Goal: Task Accomplishment & Management: Use online tool/utility

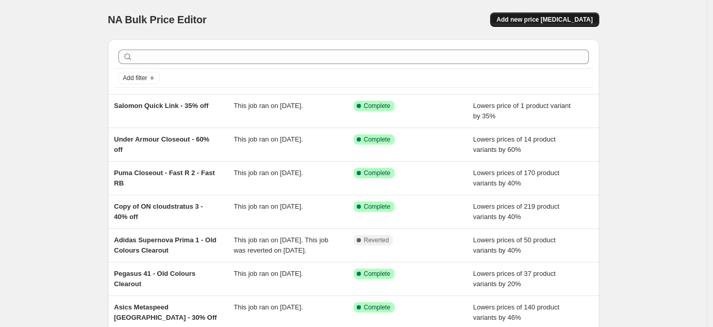
click at [524, 25] on button "Add new price [MEDICAL_DATA]" at bounding box center [544, 19] width 109 height 14
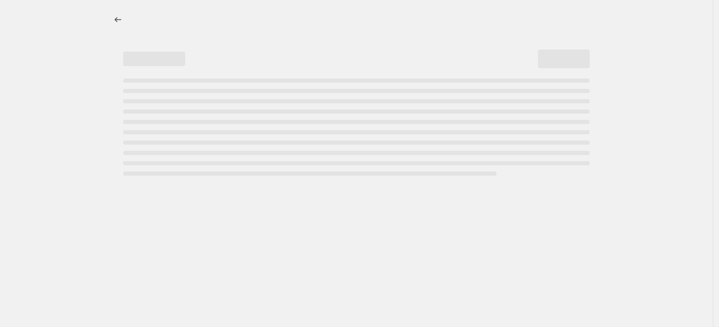
select select "percentage"
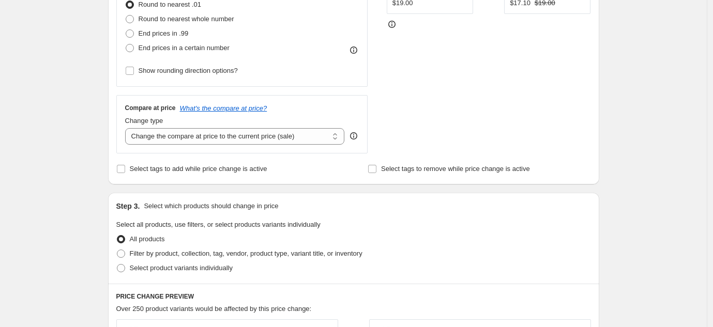
scroll to position [412, 0]
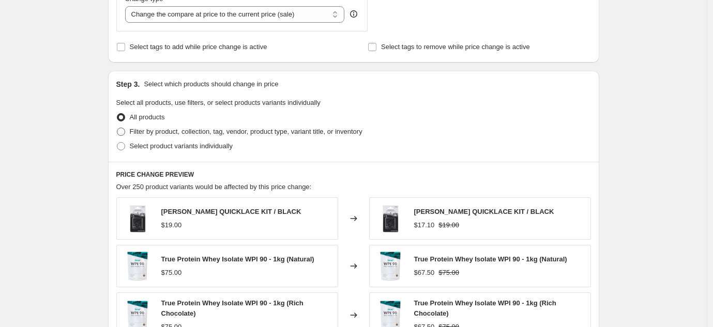
click at [267, 134] on span "Filter by product, collection, tag, vendor, product type, variant title, or inv…" at bounding box center [246, 132] width 233 height 8
click at [117, 128] on input "Filter by product, collection, tag, vendor, product type, variant title, or inv…" at bounding box center [117, 128] width 1 height 1
radio input "true"
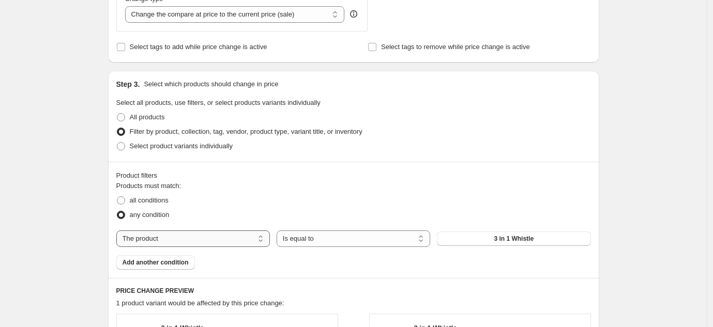
click at [203, 242] on select "The product The product's collection The product's tag The product's vendor The…" at bounding box center [193, 239] width 154 height 17
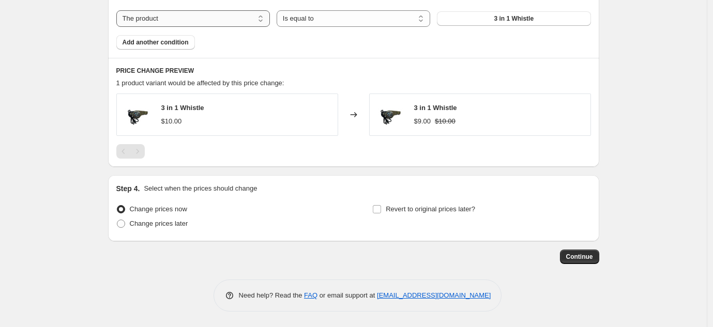
click at [244, 23] on select "The product The product's collection The product's tag The product's vendor The…" at bounding box center [193, 18] width 154 height 17
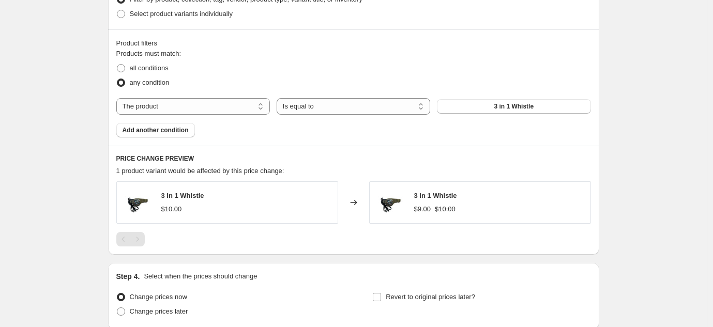
scroll to position [515, 0]
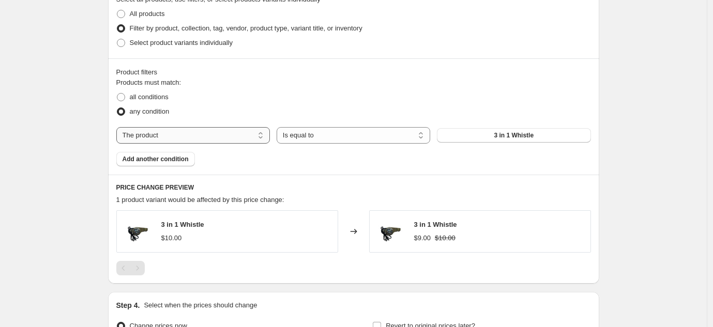
click at [195, 140] on select "The product The product's collection The product's tag The product's vendor The…" at bounding box center [193, 135] width 154 height 17
select select "collection"
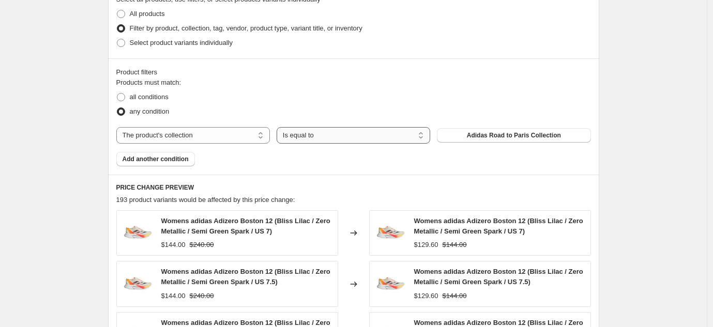
click at [348, 136] on select "Is equal to Is not equal to" at bounding box center [354, 135] width 154 height 17
select select "not_equal"
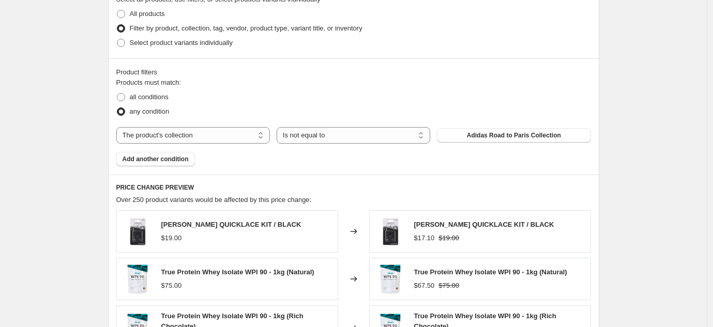
click at [524, 132] on span "Adidas Road to Paris Collection" at bounding box center [514, 135] width 94 height 8
click at [151, 155] on span "Add another condition" at bounding box center [156, 159] width 66 height 8
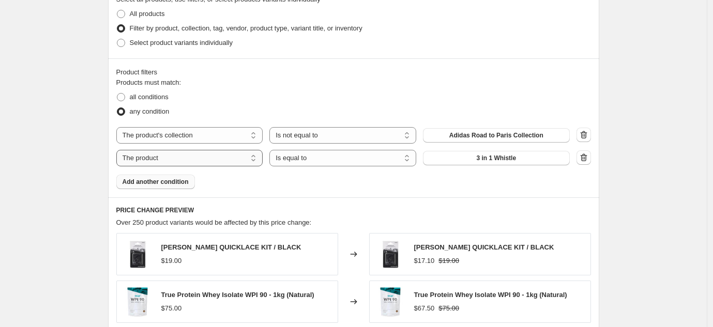
click at [154, 157] on select "The product The product's collection The product's tag The product's vendor The…" at bounding box center [189, 158] width 147 height 17
select select "collection"
click at [516, 164] on button "Adidas Road to Paris Collection" at bounding box center [496, 158] width 147 height 14
click at [220, 158] on select "The product The product's collection The product's tag The product's vendor The…" at bounding box center [189, 158] width 147 height 17
click at [361, 157] on select "Is equal to Is not equal to" at bounding box center [342, 158] width 147 height 17
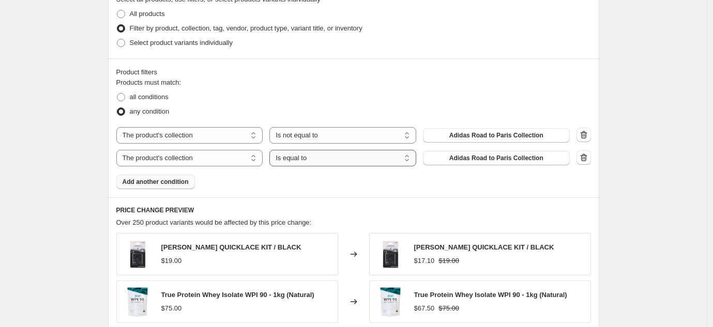
select select "not_equal"
click at [236, 159] on select "The product The product's collection The product's tag The product's vendor The…" at bounding box center [189, 158] width 147 height 17
select select "tag"
click at [324, 160] on select "Is equal to Is not equal to" at bounding box center [342, 158] width 147 height 17
click at [541, 161] on button "0.5mm" at bounding box center [496, 158] width 147 height 14
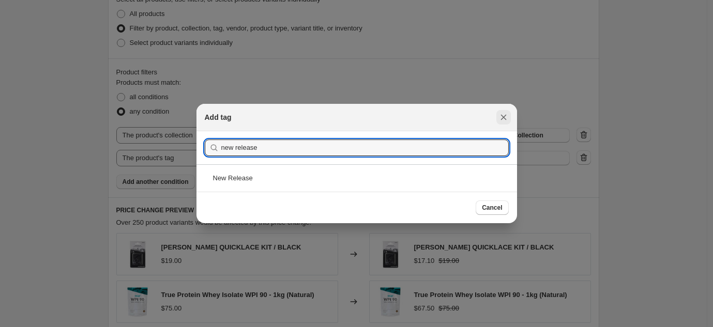
type input "new release"
click at [505, 112] on icon "Close" at bounding box center [503, 117] width 10 height 10
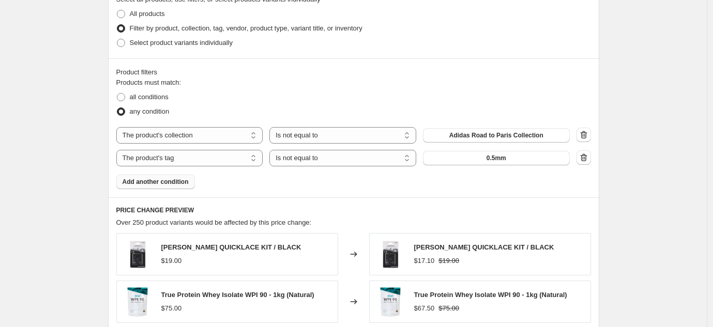
click at [483, 126] on div "Products must match: all conditions any condition The product The product's col…" at bounding box center [353, 134] width 475 height 112
click at [485, 135] on span "Adidas Road to Paris Collection" at bounding box center [496, 135] width 94 height 8
click at [217, 157] on select "The product The product's collection The product's tag The product's vendor The…" at bounding box center [189, 158] width 147 height 17
click at [450, 155] on button "0.5mm" at bounding box center [496, 158] width 147 height 14
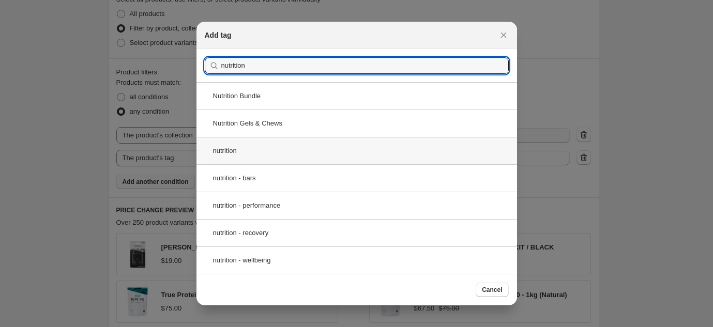
type input "nutrition"
click at [279, 159] on div "nutrition" at bounding box center [356, 150] width 320 height 27
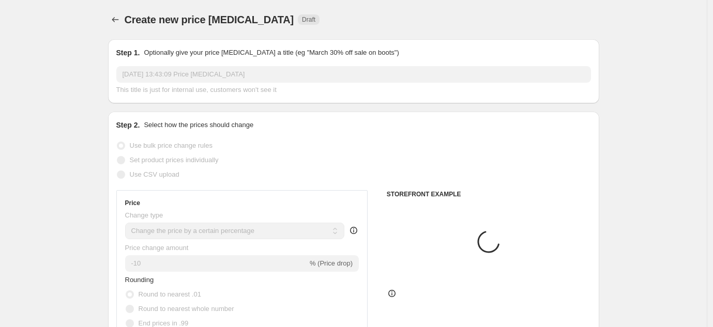
scroll to position [515, 0]
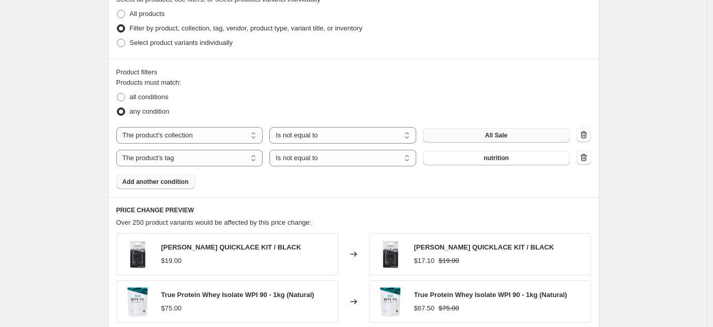
click at [167, 180] on span "Add another condition" at bounding box center [156, 182] width 66 height 8
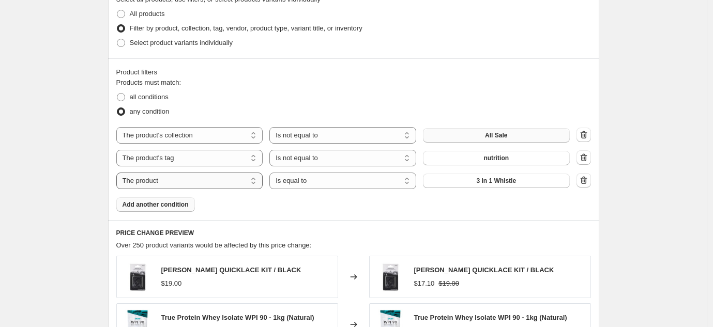
click at [176, 177] on select "The product The product's collection The product's tag The product's vendor The…" at bounding box center [189, 181] width 147 height 17
select select "collection"
click at [367, 185] on select "Is equal to Is not equal to" at bounding box center [342, 181] width 147 height 17
select select "not_equal"
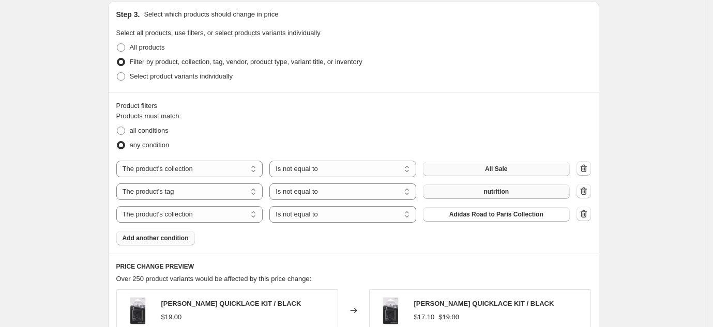
scroll to position [578, 0]
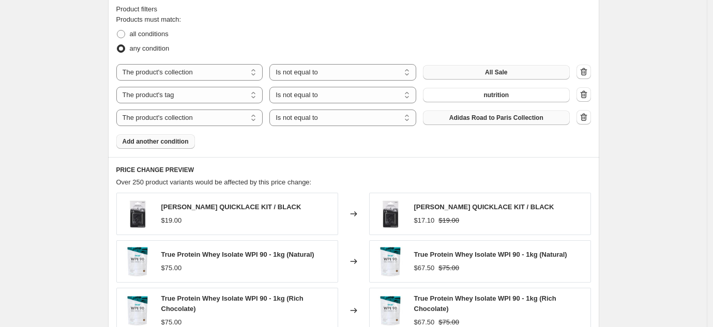
click at [492, 117] on span "Adidas Road to Paris Collection" at bounding box center [496, 118] width 94 height 8
click at [176, 141] on span "Add another condition" at bounding box center [156, 141] width 66 height 8
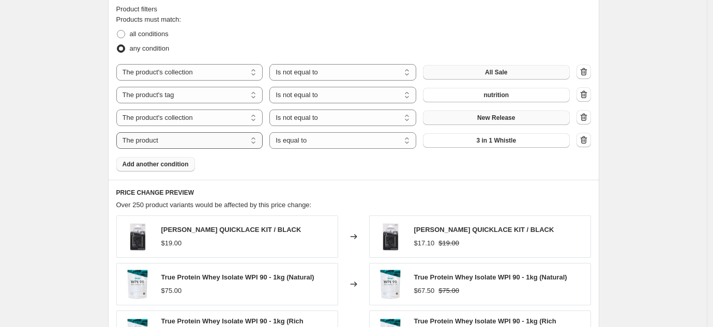
click at [206, 141] on select "The product The product's collection The product's tag The product's vendor The…" at bounding box center [189, 140] width 147 height 17
select select "product_type"
click at [363, 142] on select "Is equal to Is not equal to" at bounding box center [342, 140] width 147 height 17
select select "not_equal"
click at [478, 142] on span "Anti-Chafe & Creams" at bounding box center [496, 140] width 62 height 8
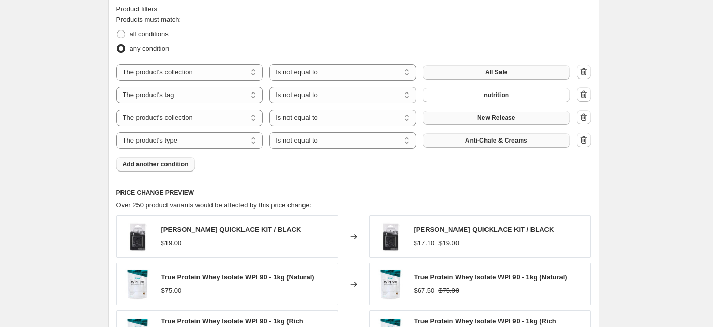
scroll to position [0, 0]
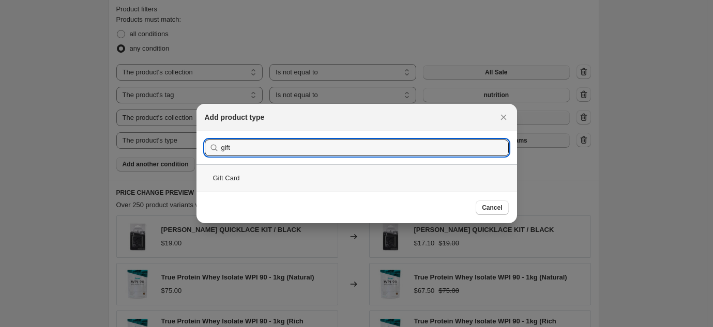
type input "gift"
click at [275, 184] on div "Gift Card" at bounding box center [356, 177] width 320 height 27
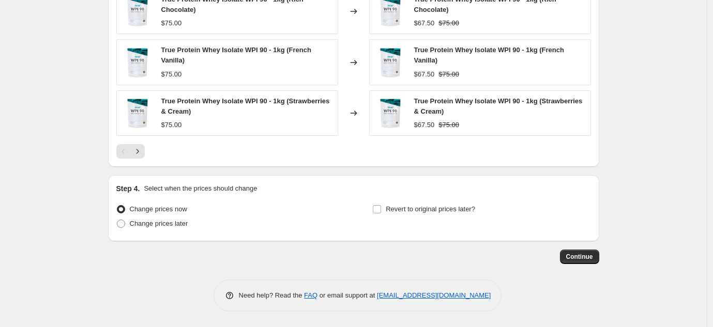
scroll to position [546, 0]
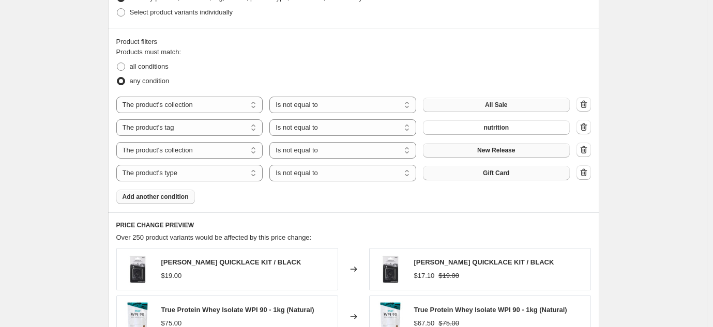
click at [156, 195] on span "Add another condition" at bounding box center [156, 197] width 66 height 8
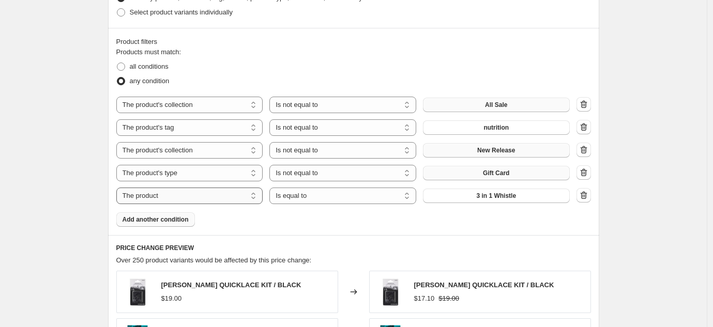
click at [221, 197] on select "The product The product's collection The product's tag The product's vendor The…" at bounding box center [189, 196] width 147 height 17
select select "product_type"
click at [370, 200] on select "Is equal to Is not equal to" at bounding box center [342, 196] width 147 height 17
select select "not_equal"
click at [499, 197] on span "Anti-Chafe & Creams" at bounding box center [496, 196] width 62 height 8
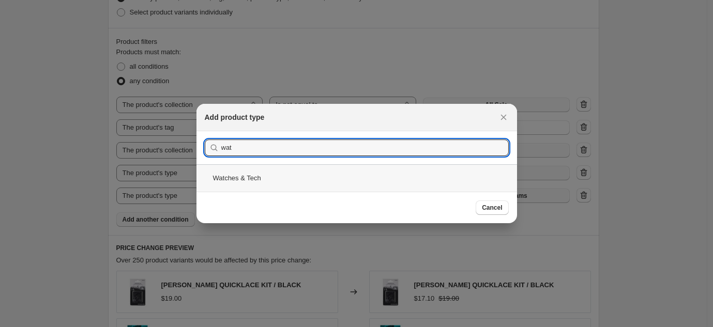
type input "wat"
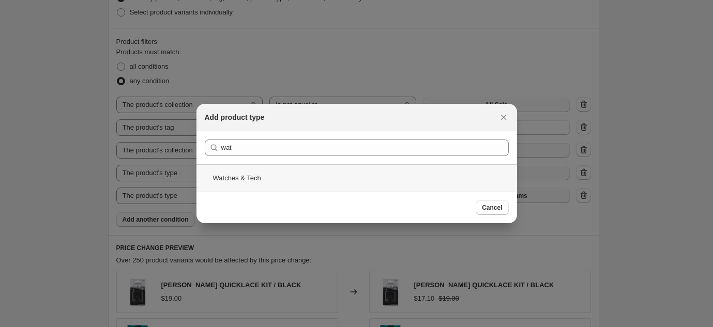
click at [274, 172] on div "Watches & Tech" at bounding box center [356, 177] width 320 height 27
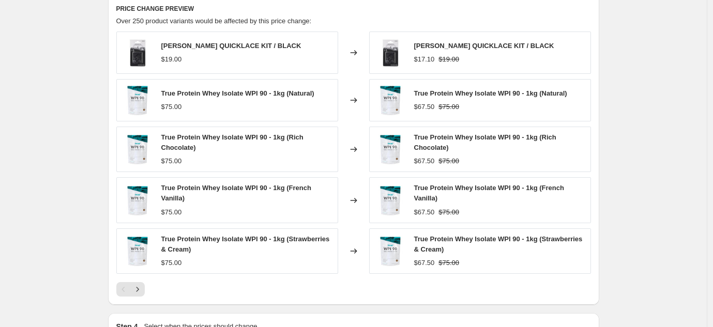
scroll to position [887, 0]
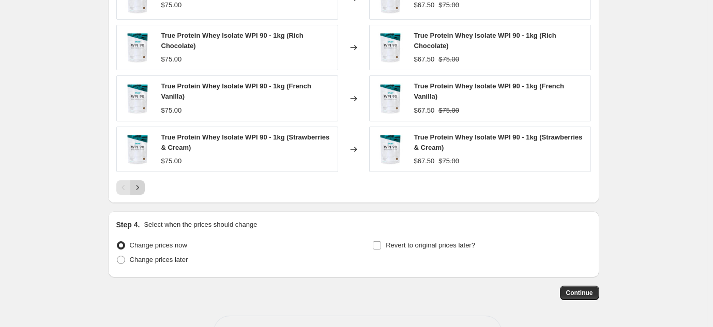
click at [143, 190] on icon "Next" at bounding box center [137, 187] width 10 height 10
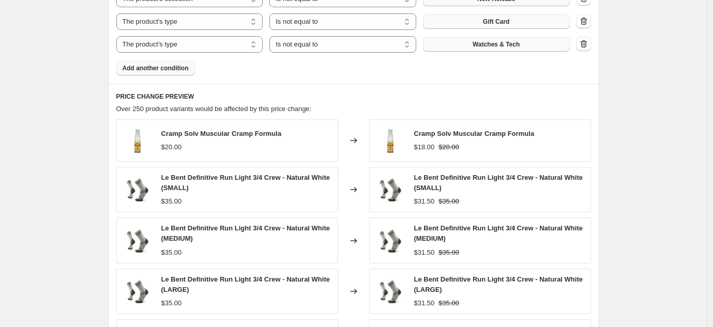
scroll to position [783, 0]
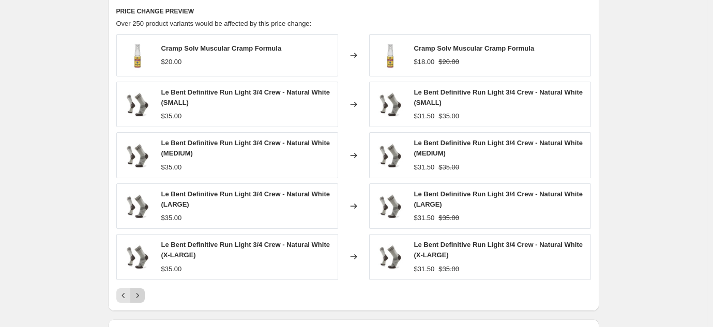
click at [143, 293] on icon "Next" at bounding box center [137, 296] width 10 height 10
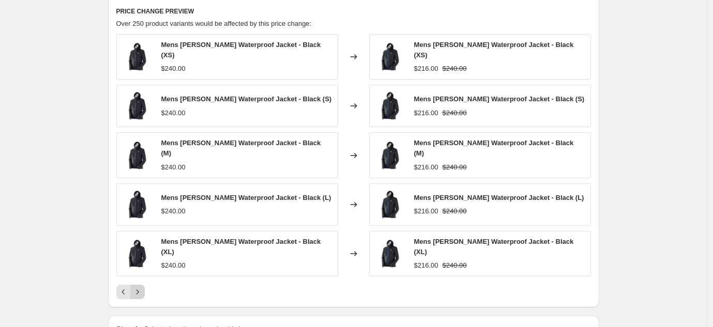
click at [144, 293] on button "Next" at bounding box center [137, 292] width 14 height 14
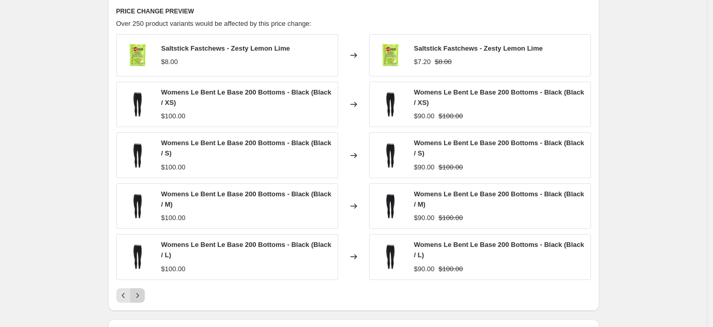
click at [143, 293] on icon "Next" at bounding box center [137, 296] width 10 height 10
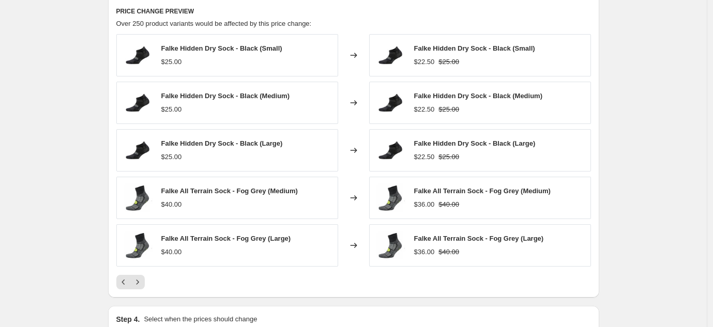
click at [143, 291] on div "PRICE CHANGE PREVIEW Over 250 product variants would be affected by this price …" at bounding box center [353, 147] width 491 height 299
click at [142, 286] on icon "Next" at bounding box center [137, 282] width 10 height 10
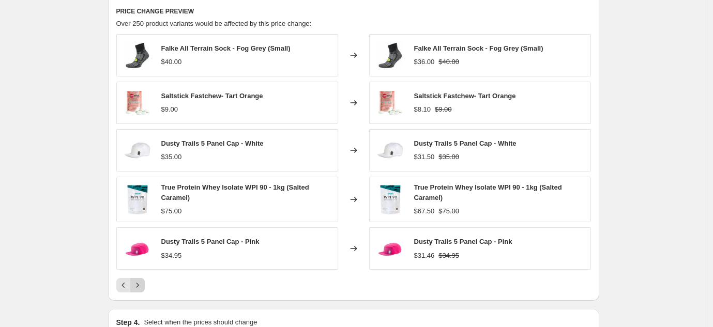
click at [142, 286] on icon "Next" at bounding box center [137, 285] width 10 height 10
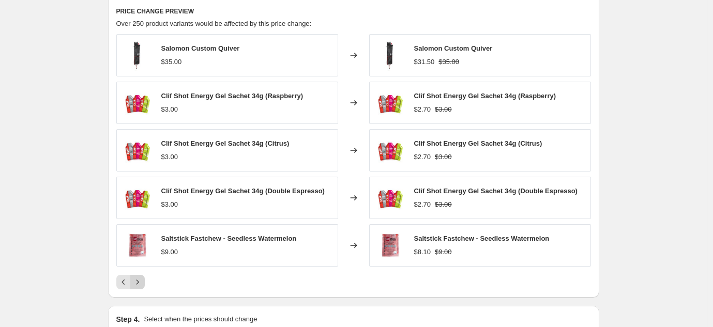
click at [142, 286] on icon "Next" at bounding box center [137, 282] width 10 height 10
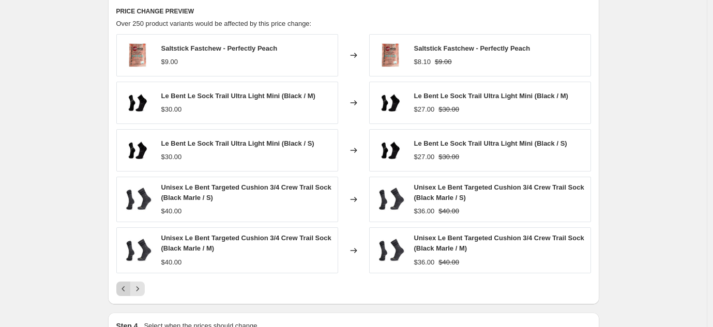
click at [126, 285] on icon "Previous" at bounding box center [123, 289] width 10 height 10
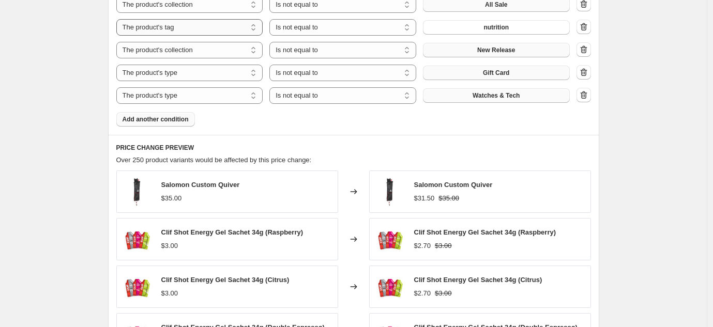
scroll to position [598, 0]
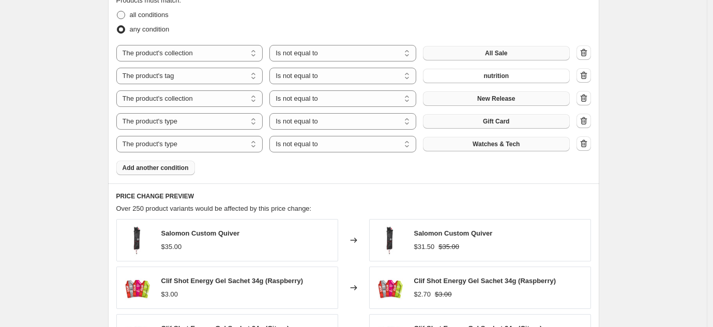
click at [143, 12] on span "all conditions" at bounding box center [149, 15] width 39 height 8
click at [117, 11] on input "all conditions" at bounding box center [117, 11] width 1 height 1
radio input "true"
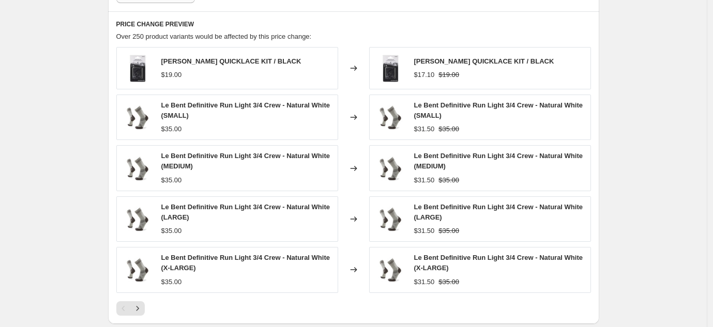
scroll to position [893, 0]
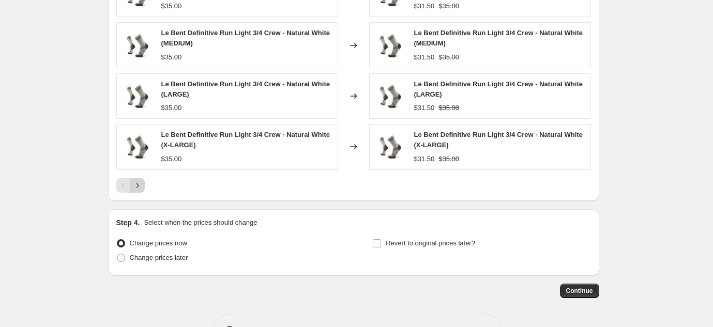
click at [137, 189] on icon "Next" at bounding box center [137, 185] width 10 height 10
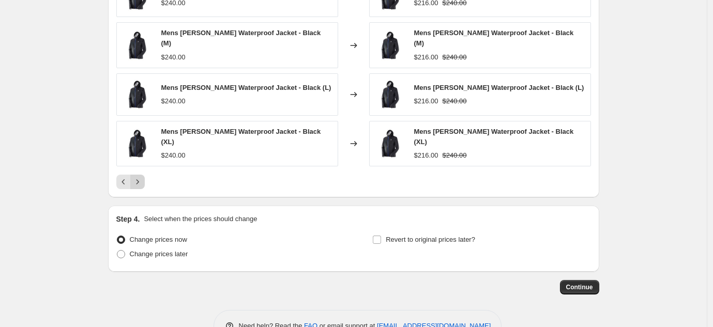
click at [137, 187] on icon "Next" at bounding box center [137, 182] width 10 height 10
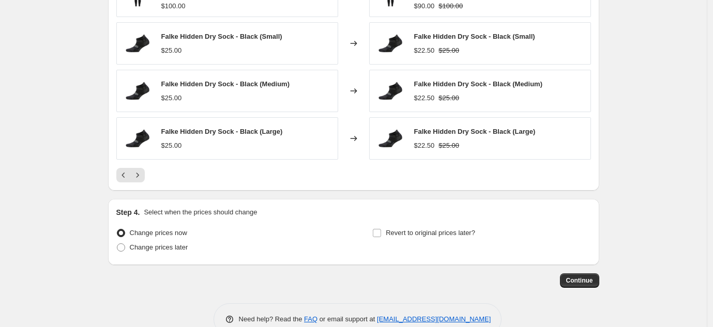
click at [137, 189] on div "PRICE CHANGE PREVIEW Over 250 product variants would be affected by this price …" at bounding box center [353, 39] width 491 height 303
click at [137, 173] on icon "Next" at bounding box center [137, 175] width 10 height 10
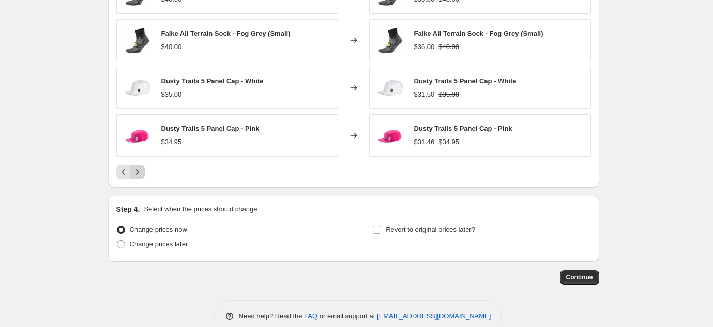
click at [140, 176] on icon "Next" at bounding box center [137, 172] width 10 height 10
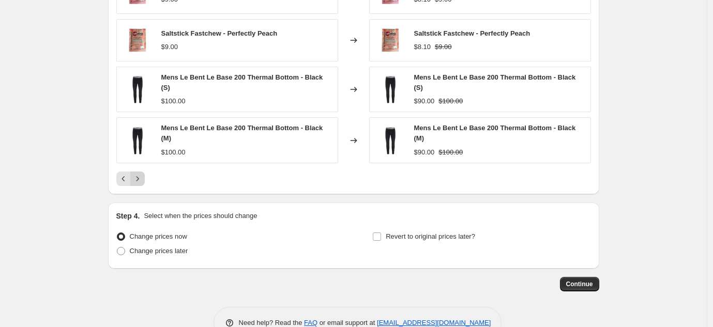
click at [140, 176] on icon "Next" at bounding box center [137, 179] width 10 height 10
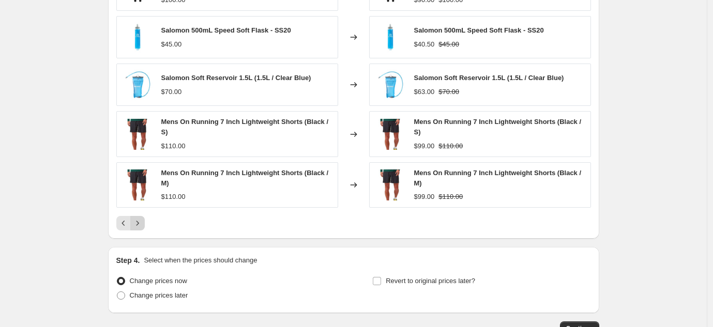
scroll to position [807, 0]
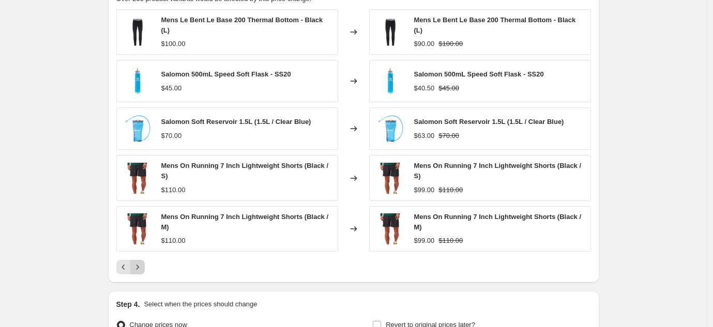
click at [145, 261] on button "Next" at bounding box center [137, 267] width 14 height 14
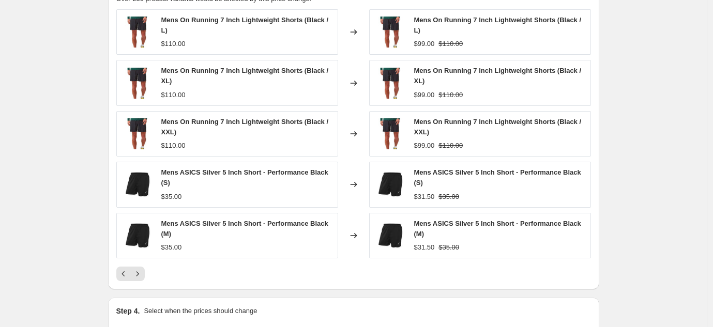
click at [146, 265] on div "Mens On Running 7 Inch Lightweight Shorts (Black / L) $110.00 Changed to Mens O…" at bounding box center [353, 145] width 475 height 272
click at [145, 267] on button "Next" at bounding box center [137, 274] width 14 height 14
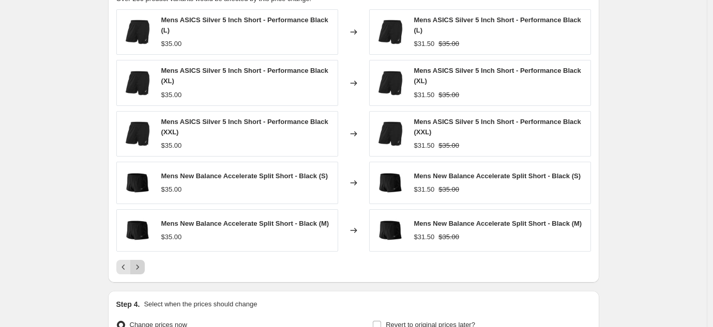
click at [145, 267] on button "Next" at bounding box center [137, 267] width 14 height 14
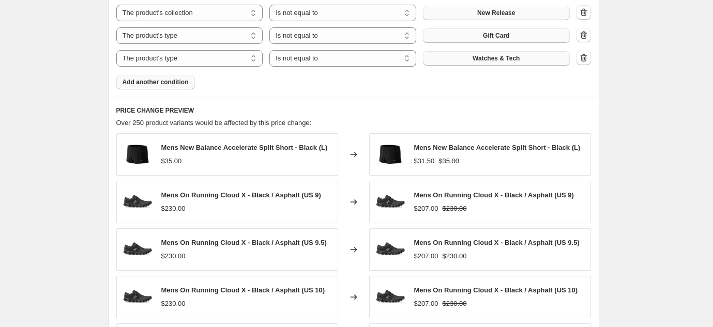
scroll to position [920, 0]
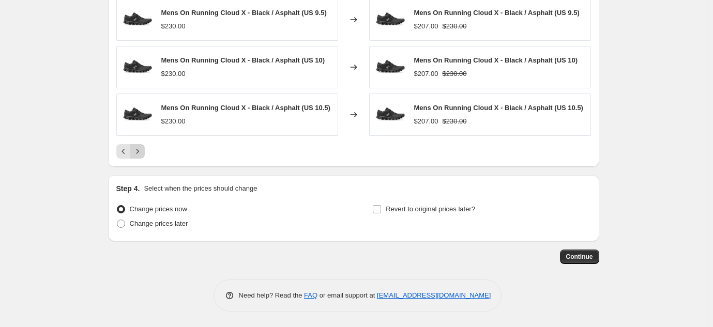
click at [143, 155] on icon "Next" at bounding box center [137, 151] width 10 height 10
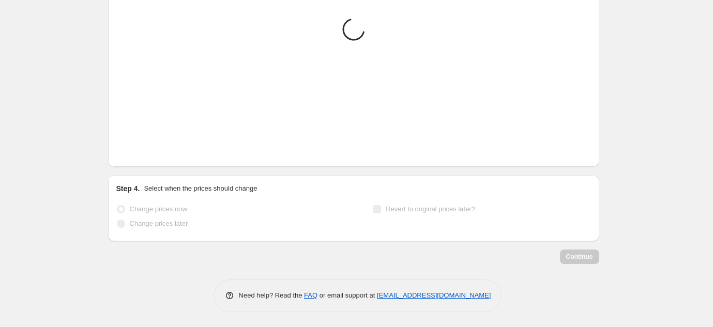
scroll to position [913, 0]
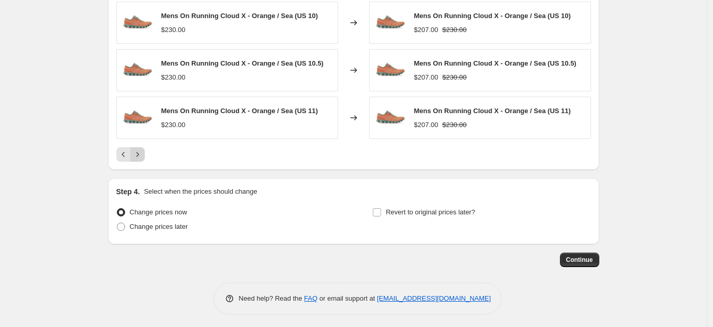
click at [143, 155] on icon "Next" at bounding box center [137, 154] width 10 height 10
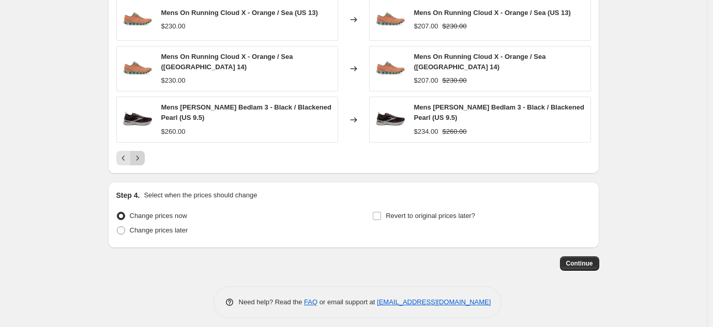
click at [143, 155] on icon "Next" at bounding box center [137, 158] width 10 height 10
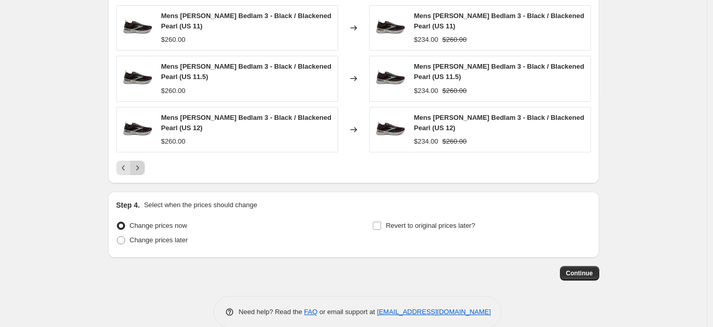
click at [145, 166] on button "Next" at bounding box center [137, 168] width 14 height 14
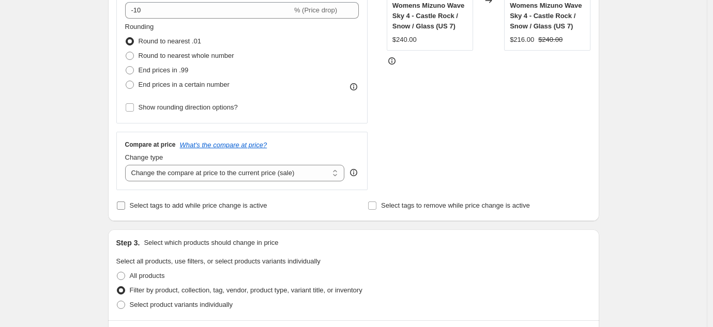
scroll to position [211, 0]
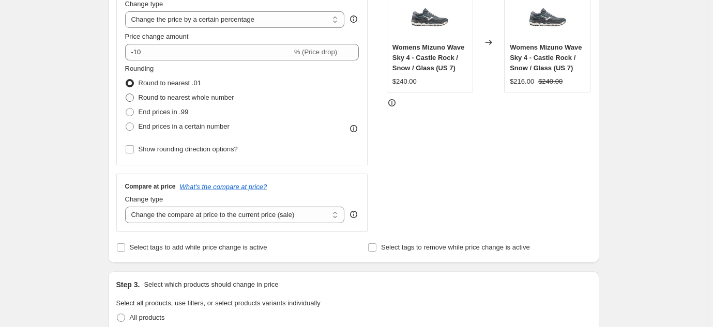
click at [234, 98] on span "Round to nearest whole number" at bounding box center [187, 98] width 96 height 8
click at [126, 94] on input "Round to nearest whole number" at bounding box center [126, 94] width 1 height 1
radio input "true"
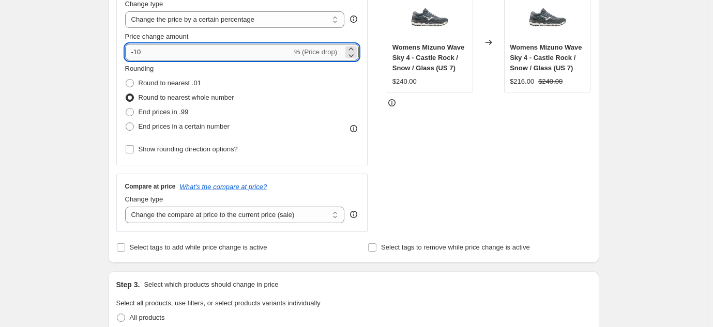
click at [136, 51] on input "-10" at bounding box center [208, 52] width 167 height 17
type input "-20"
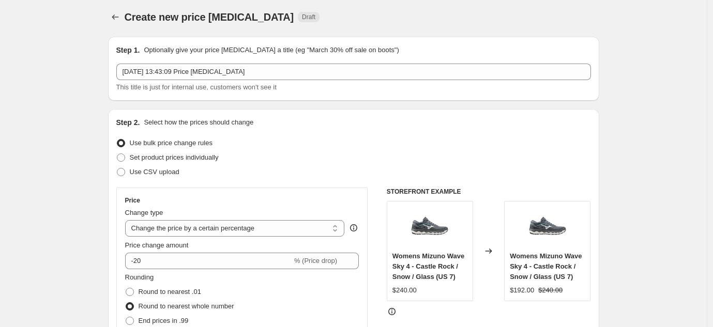
scroll to position [0, 0]
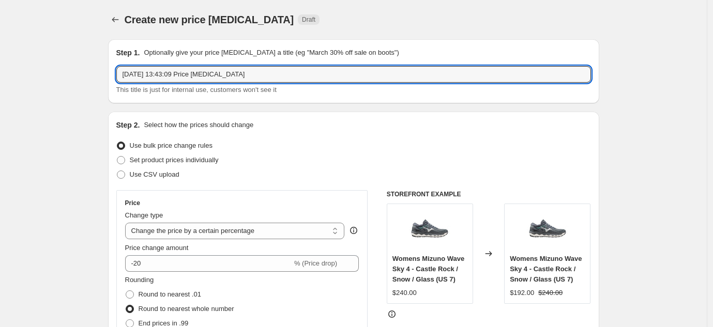
drag, startPoint x: 302, startPoint y: 71, endPoint x: 134, endPoint y: 53, distance: 168.5
click at [134, 53] on div "Step 1. Optionally give your price [MEDICAL_DATA] a title (eg "March 30% off sa…" at bounding box center [353, 72] width 475 height 48
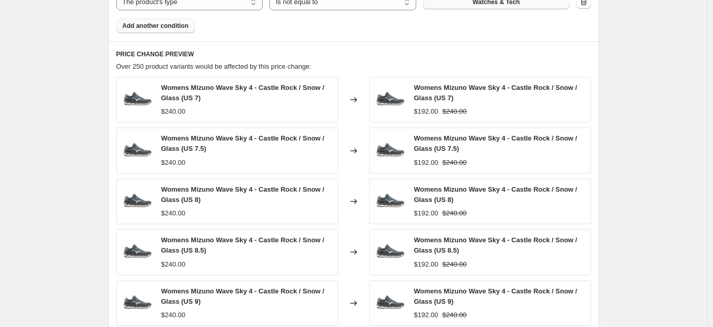
scroll to position [930, 0]
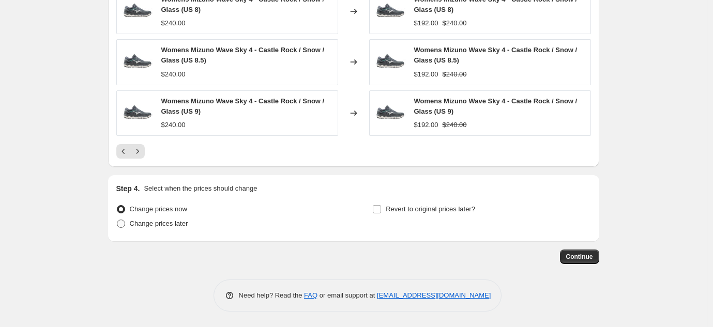
type input "Afterpay day sale"
drag, startPoint x: 167, startPoint y: 220, endPoint x: 175, endPoint y: 221, distance: 7.8
click at [167, 220] on span "Change prices later" at bounding box center [159, 224] width 58 height 8
click at [117, 220] on input "Change prices later" at bounding box center [117, 220] width 1 height 1
radio input "true"
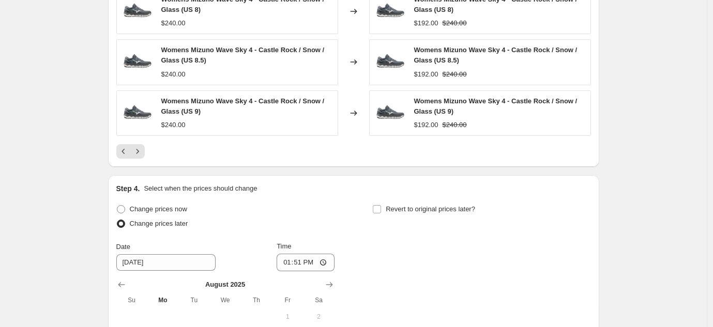
click at [488, 217] on div "Revert to original prices later?" at bounding box center [481, 217] width 218 height 31
click at [465, 210] on span "Revert to original prices later?" at bounding box center [430, 209] width 89 height 8
click at [381, 210] on input "Revert to original prices later?" at bounding box center [377, 209] width 8 height 8
checkbox input "true"
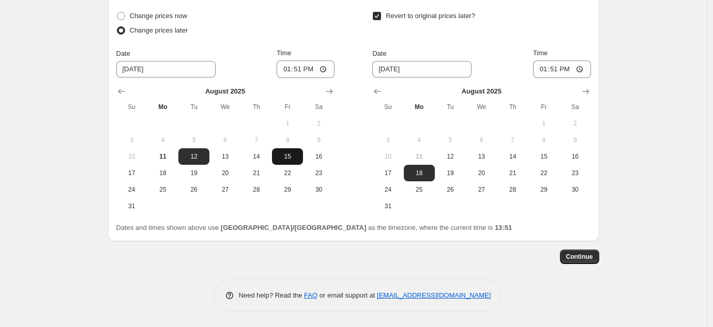
click at [281, 159] on span "15" at bounding box center [287, 156] width 23 height 8
type input "[DATE]"
click at [291, 69] on input "13:51" at bounding box center [306, 69] width 58 height 18
